Goal: Communication & Community: Answer question/provide support

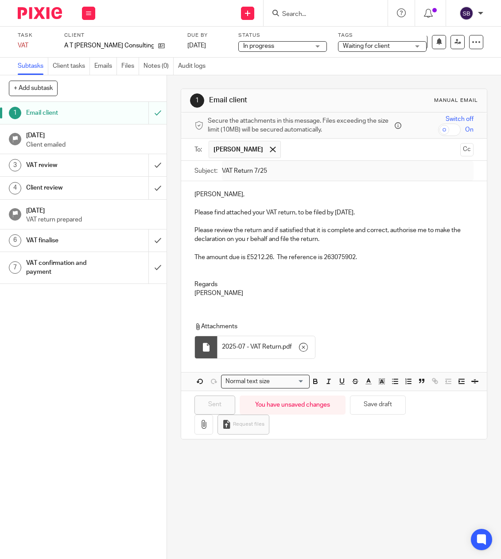
click at [303, 15] on input "Search" at bounding box center [322, 15] width 80 height 8
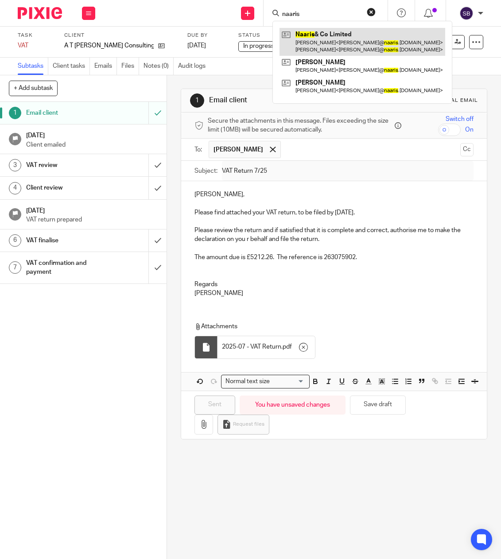
type input "naaris"
click at [321, 34] on link at bounding box center [363, 41] width 166 height 27
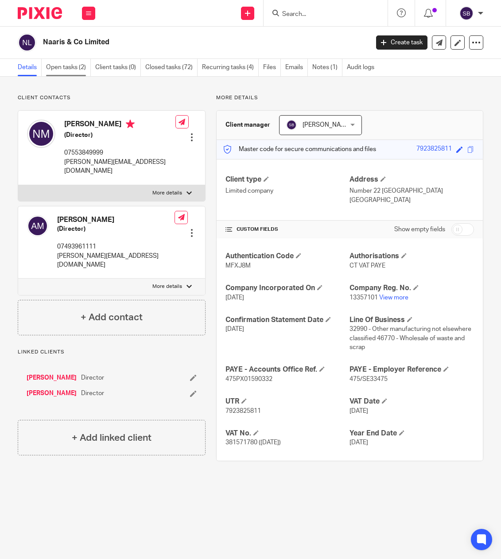
click at [74, 68] on link "Open tasks (2)" at bounding box center [68, 67] width 45 height 17
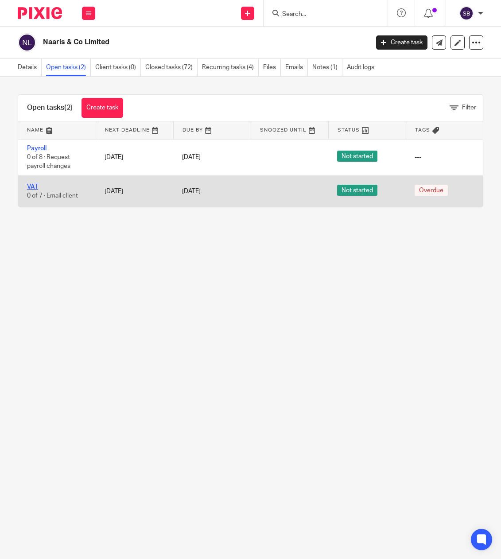
click at [35, 187] on link "VAT" at bounding box center [32, 187] width 11 height 6
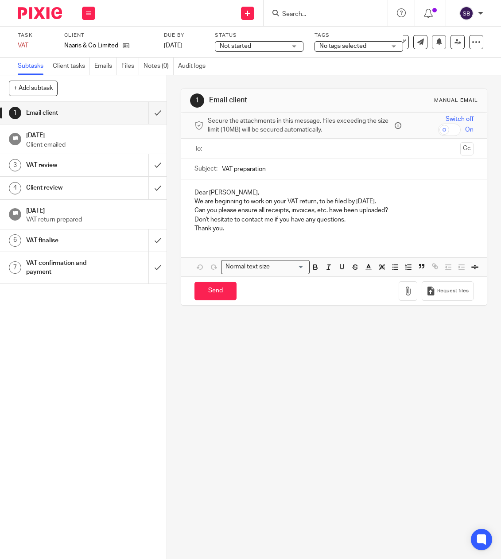
click at [225, 148] on input "text" at bounding box center [334, 149] width 246 height 10
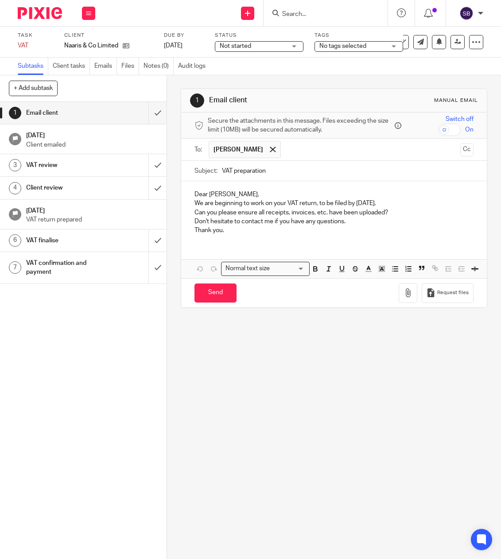
click at [292, 149] on input "text" at bounding box center [372, 149] width 172 height 17
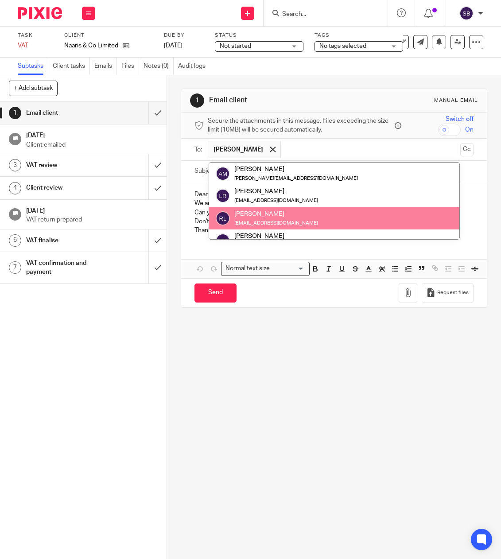
click at [224, 248] on div "Dear [PERSON_NAME], We are beginning to work on your VAT return, to be filed by…" at bounding box center [333, 229] width 305 height 97
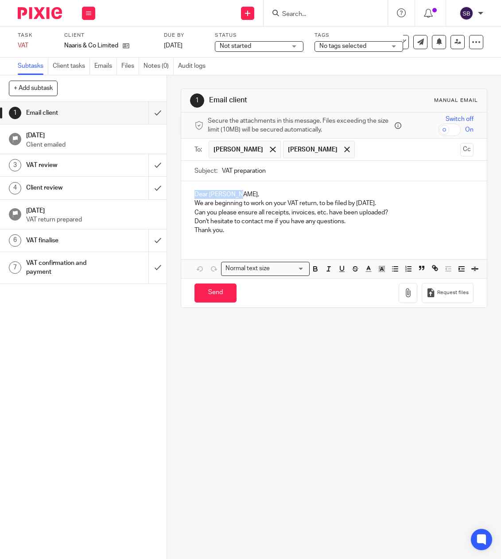
drag, startPoint x: 237, startPoint y: 195, endPoint x: 167, endPoint y: 192, distance: 69.7
click at [167, 192] on div "1 Email client Manual email Secure the attachments in this message. Files excee…" at bounding box center [334, 317] width 334 height 484
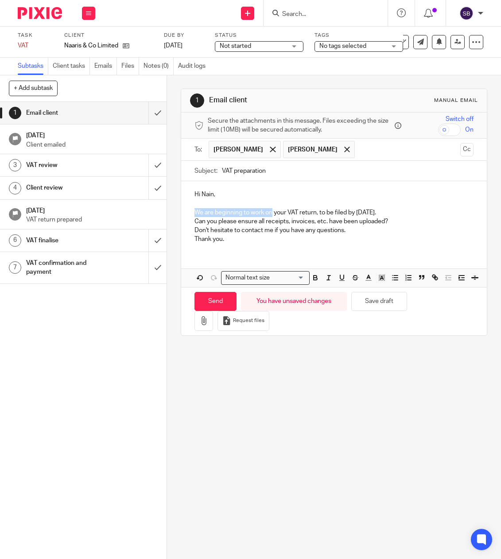
drag, startPoint x: 272, startPoint y: 213, endPoint x: 193, endPoint y: 210, distance: 78.5
click at [195, 210] on p "We are beginning to work on your VAT return, to be filed by [DATE]." at bounding box center [334, 212] width 279 height 9
click at [371, 212] on p "Please find attached your VAT return, to be filed by [DATE]." at bounding box center [334, 212] width 279 height 9
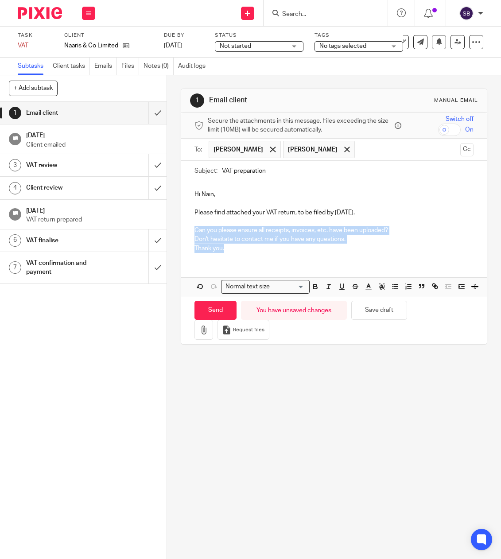
drag, startPoint x: 190, startPoint y: 229, endPoint x: 249, endPoint y: 258, distance: 65.2
click at [238, 255] on div "Hi Nain, Please find attached your VAT return, to be filed by [DATE]. Can you p…" at bounding box center [333, 220] width 305 height 78
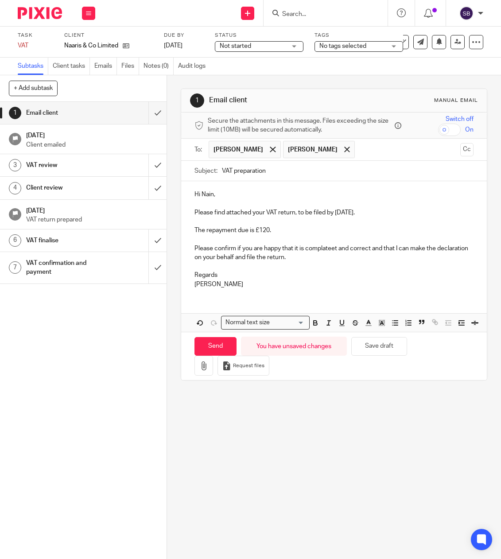
click at [203, 264] on p at bounding box center [334, 266] width 279 height 9
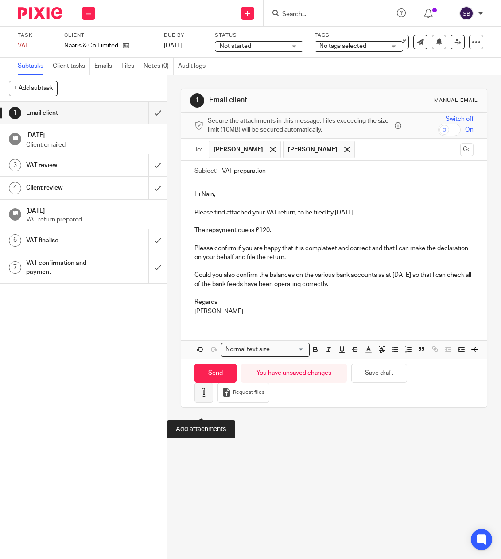
click at [206, 403] on button "button" at bounding box center [204, 393] width 19 height 20
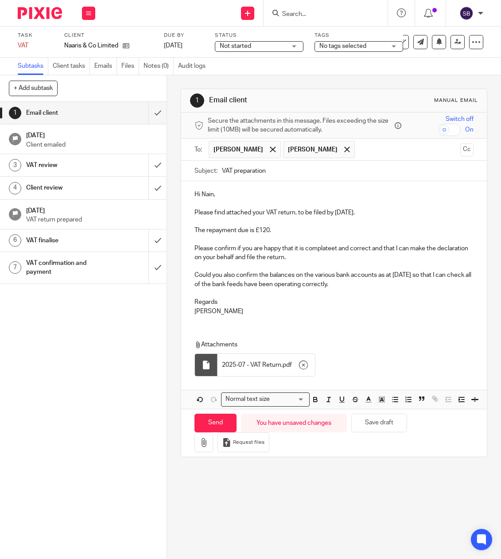
click at [323, 252] on p "Please confirm if you are happy that it is complateet and correct and that I ca…" at bounding box center [334, 253] width 279 height 18
click at [328, 249] on p "Please confirm if you are happy that it is complateet and correct and that I ca…" at bounding box center [334, 253] width 279 height 18
click at [344, 150] on span at bounding box center [347, 150] width 6 height 6
click at [210, 433] on input "Send" at bounding box center [216, 423] width 42 height 19
type input "Sent"
